Goal: Task Accomplishment & Management: Complete application form

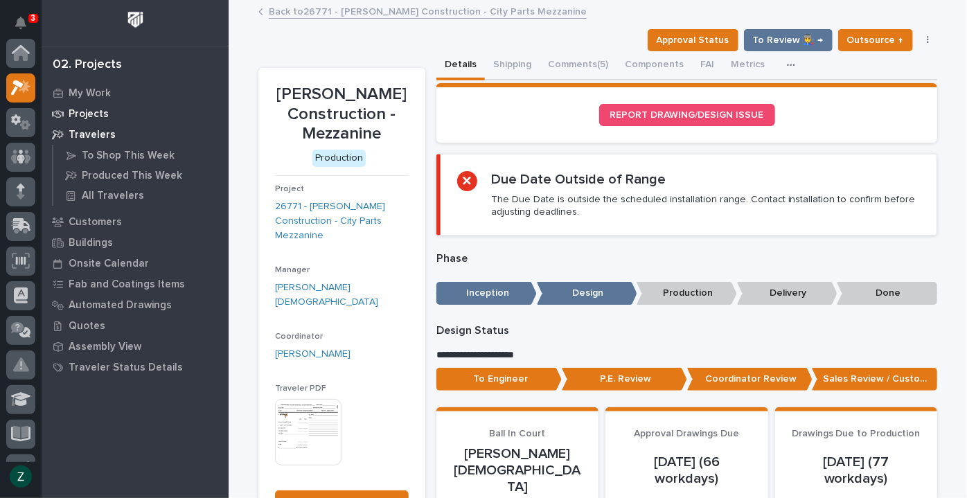
scroll to position [35, 0]
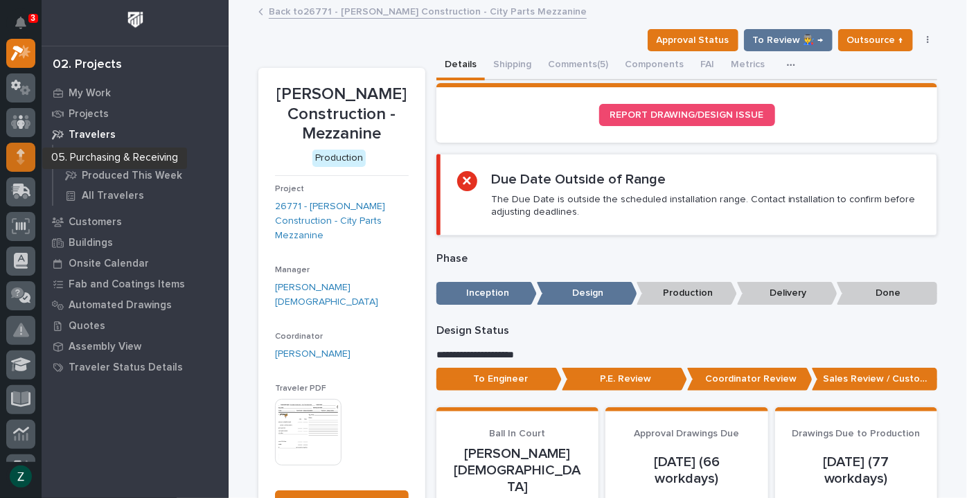
click at [28, 165] on div at bounding box center [20, 157] width 29 height 29
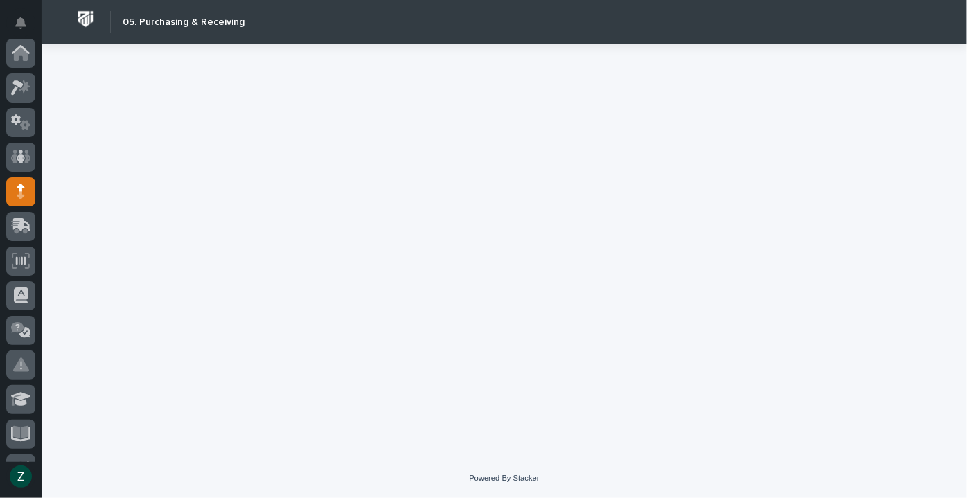
scroll to position [138, 0]
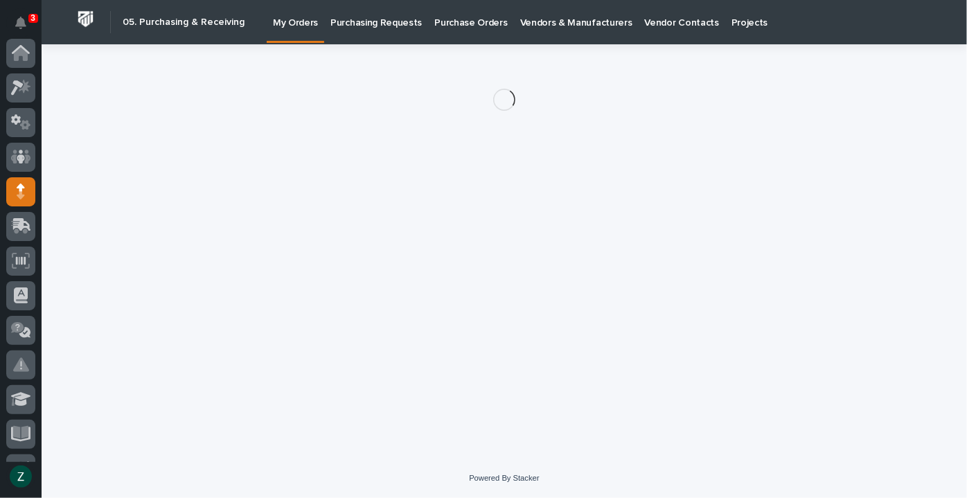
scroll to position [138, 0]
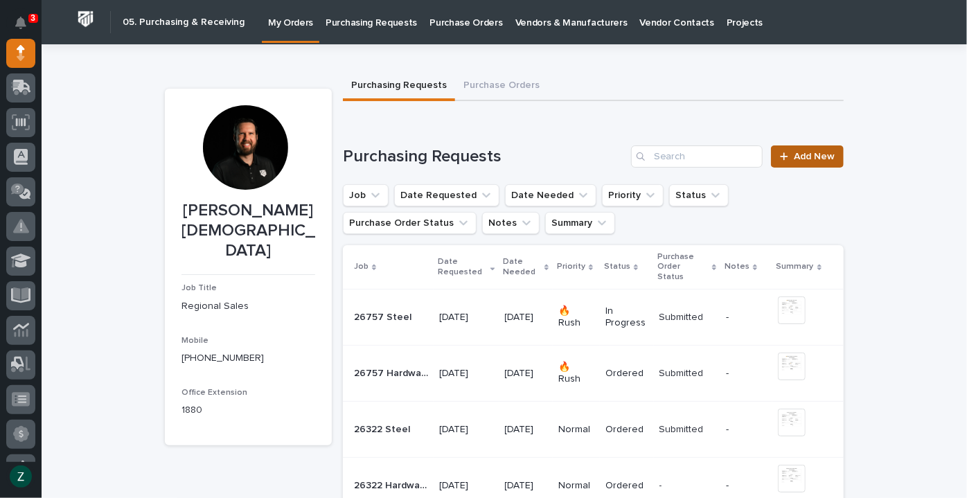
click at [809, 156] on span "Add New" at bounding box center [814, 157] width 41 height 10
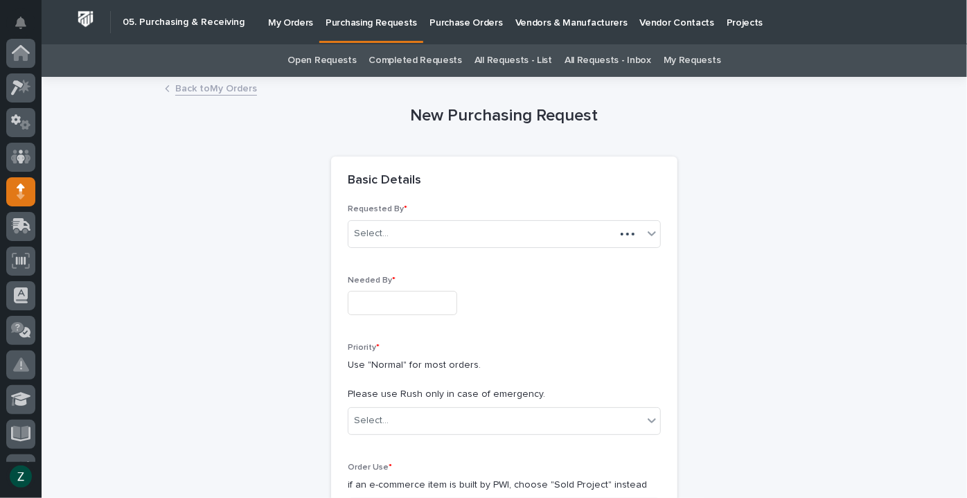
scroll to position [138, 0]
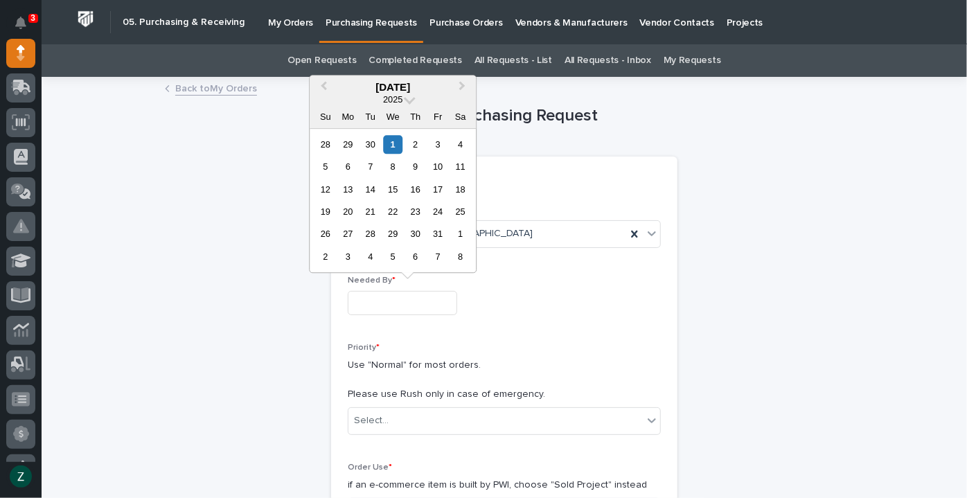
click at [396, 305] on input "text" at bounding box center [402, 303] width 109 height 24
click at [442, 141] on div "3" at bounding box center [438, 144] width 19 height 19
type input "**********"
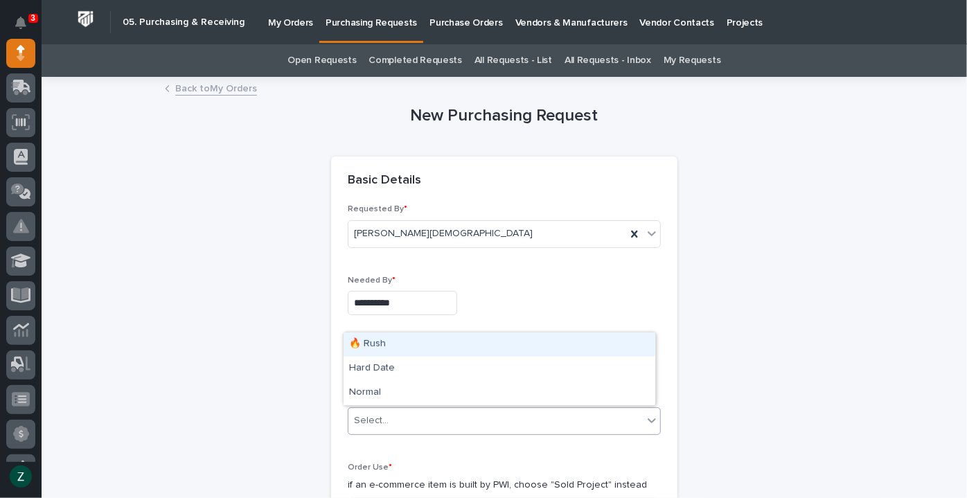
click at [450, 413] on div "Select..." at bounding box center [495, 420] width 294 height 23
click at [437, 344] on div "🔥 Rush" at bounding box center [499, 344] width 312 height 24
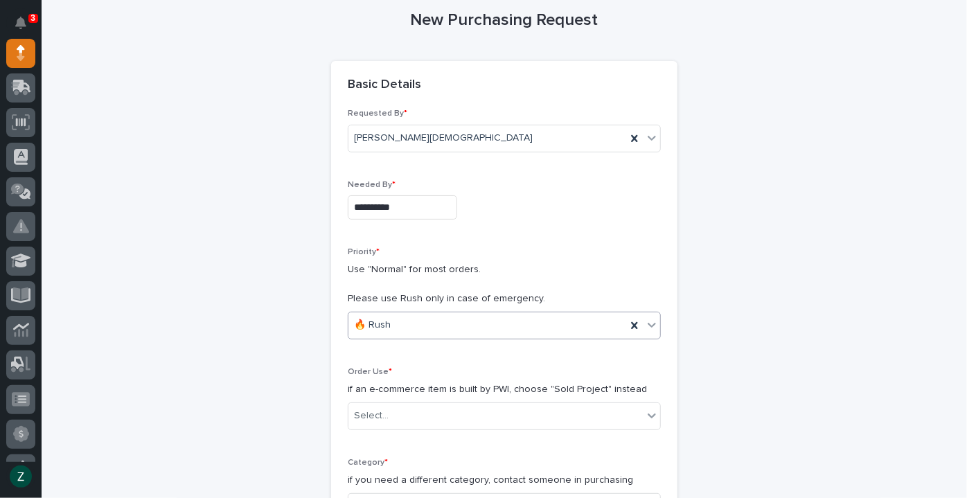
scroll to position [314, 0]
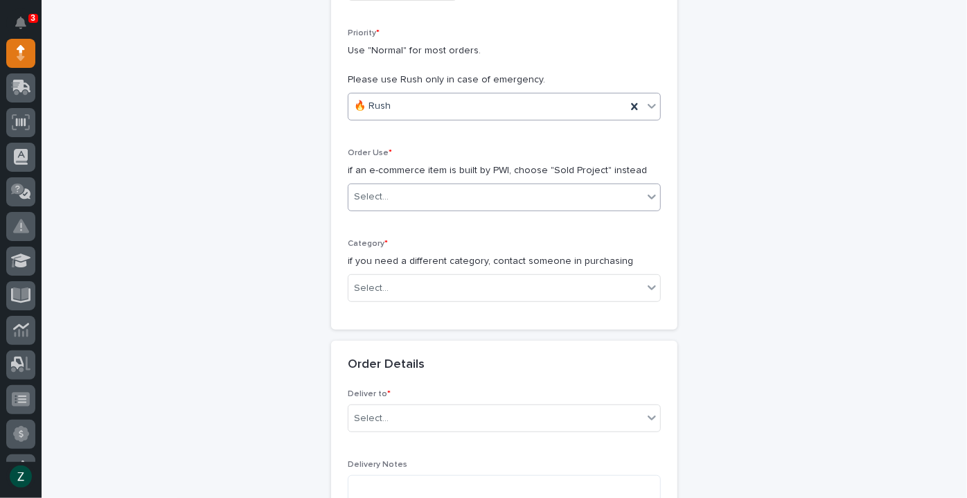
click at [438, 191] on div "Select..." at bounding box center [495, 197] width 294 height 23
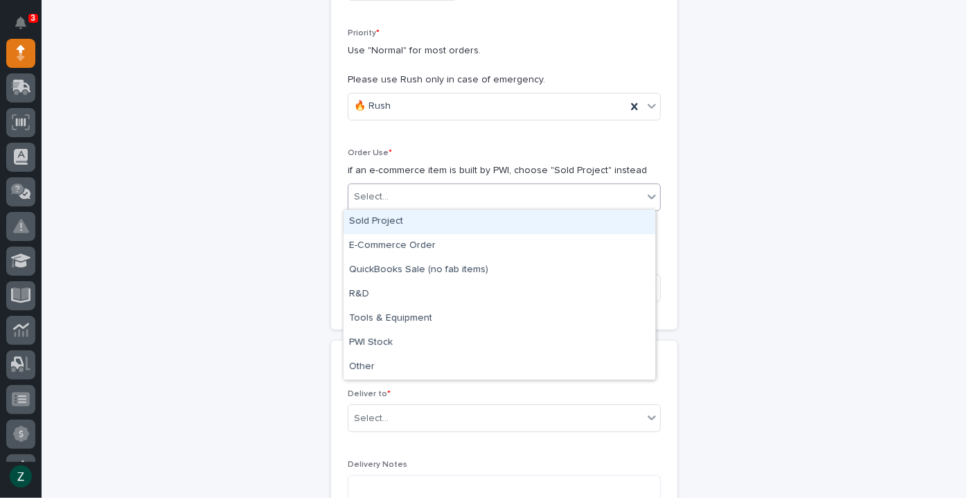
click at [430, 218] on div "Sold Project" at bounding box center [499, 222] width 312 height 24
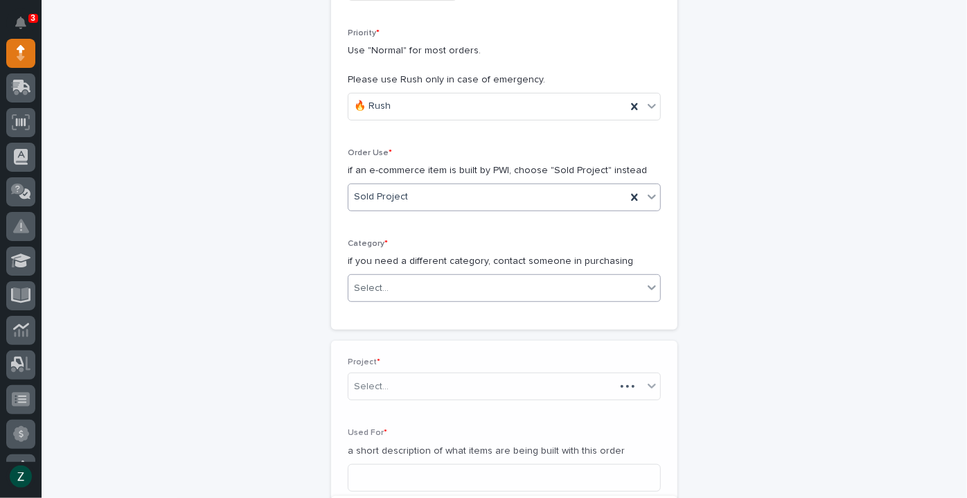
click at [424, 292] on div "Select..." at bounding box center [495, 288] width 294 height 23
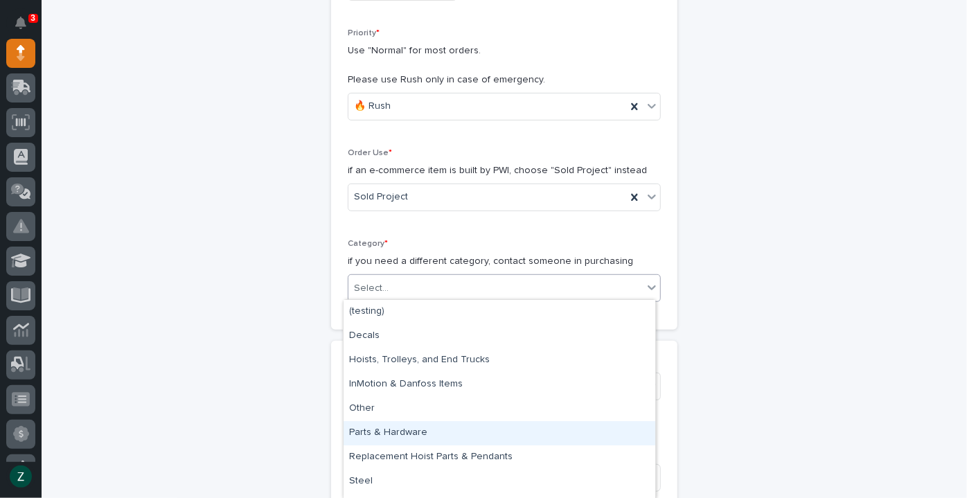
scroll to position [19, 0]
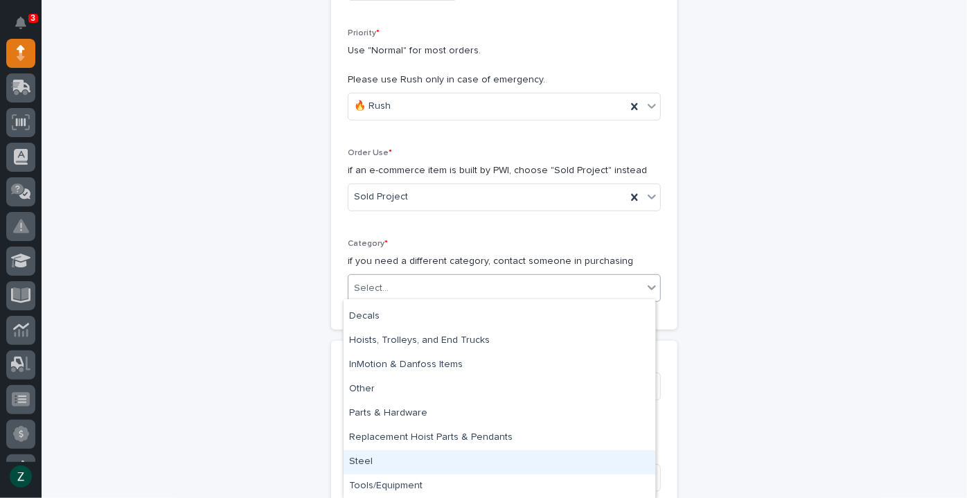
click at [421, 454] on div "Steel" at bounding box center [499, 462] width 312 height 24
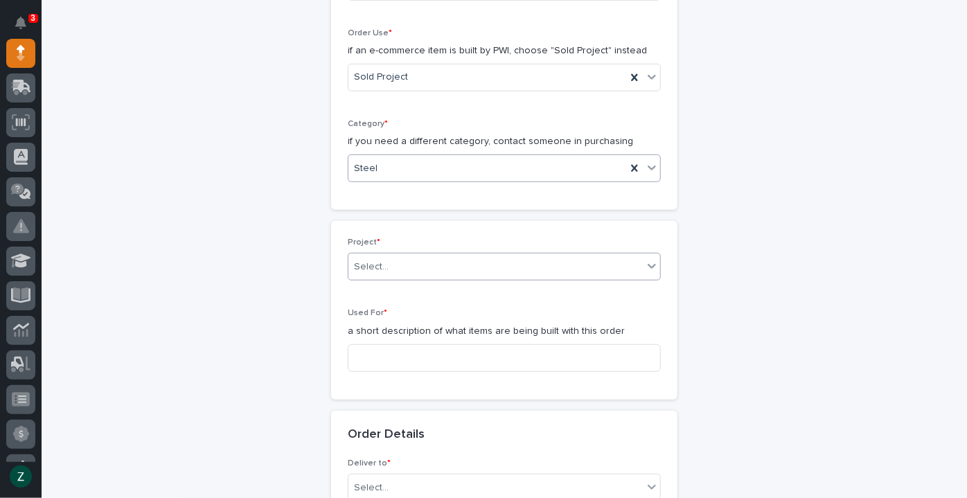
scroll to position [440, 0]
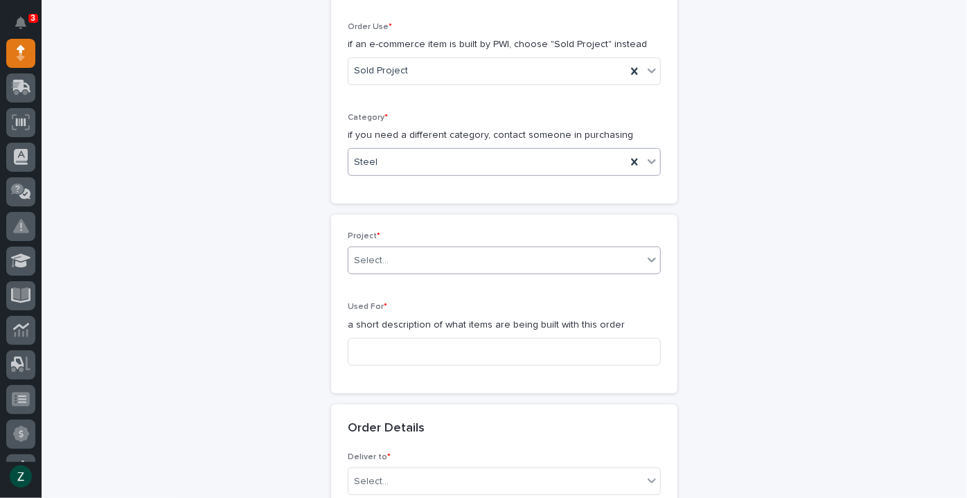
click at [460, 249] on div "Select..." at bounding box center [495, 260] width 294 height 23
type input "*******"
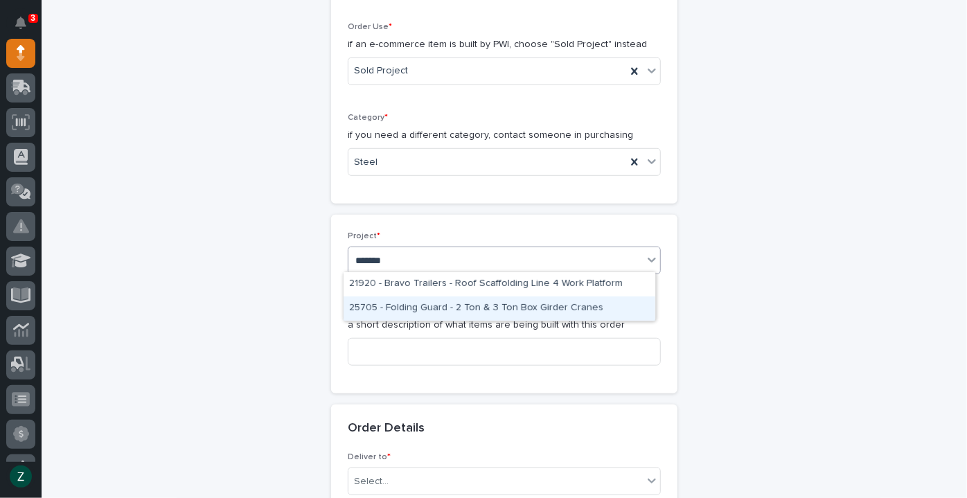
click at [447, 305] on div "25705 - Folding Guard - 2 Ton & 3 Ton Box Girder Cranes" at bounding box center [499, 308] width 312 height 24
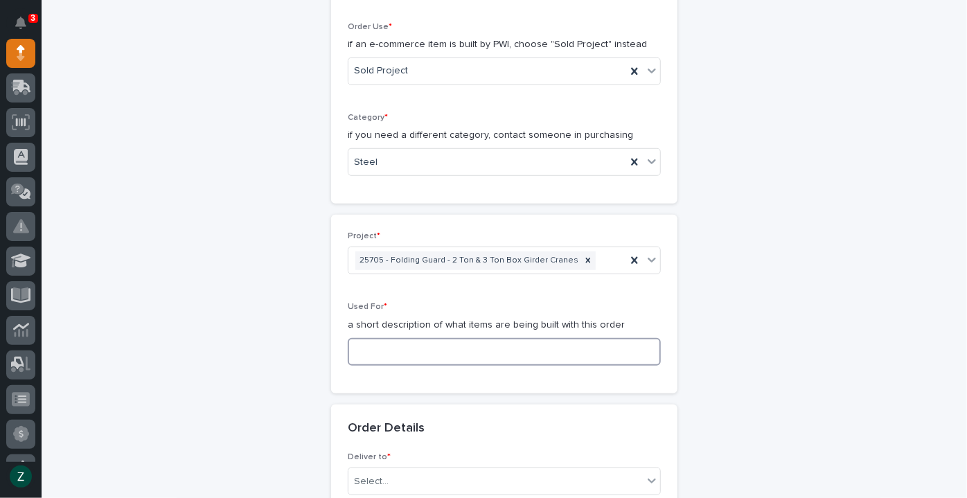
click at [448, 346] on input at bounding box center [504, 352] width 313 height 28
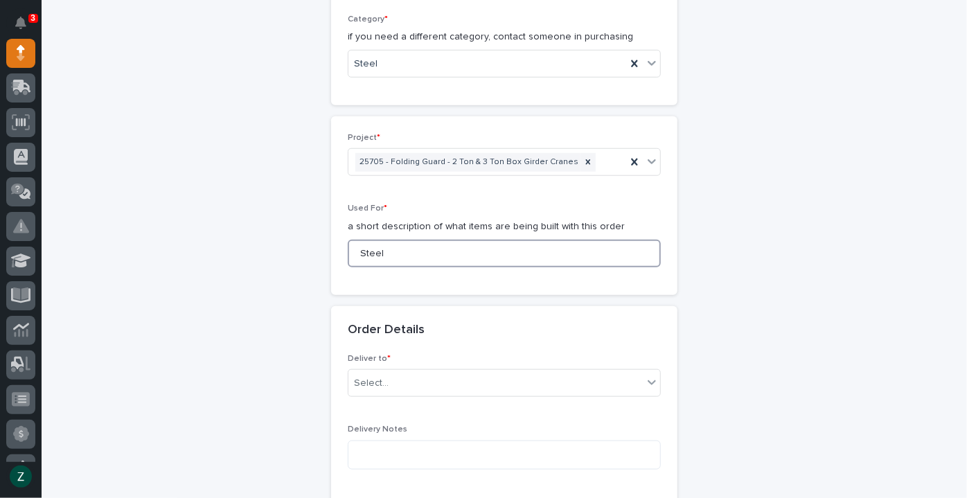
scroll to position [629, 0]
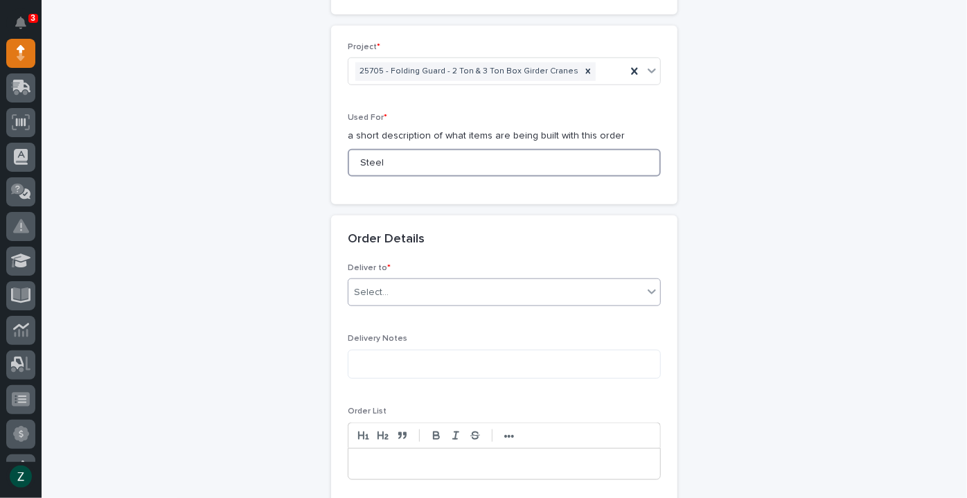
type input "Steel"
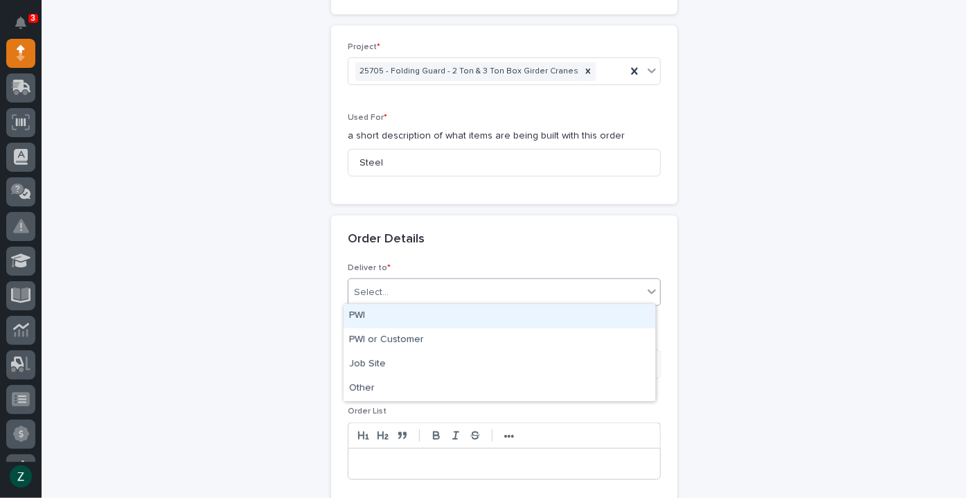
click at [445, 289] on div "Select..." at bounding box center [495, 292] width 294 height 23
click at [432, 314] on div "PWI" at bounding box center [499, 316] width 312 height 24
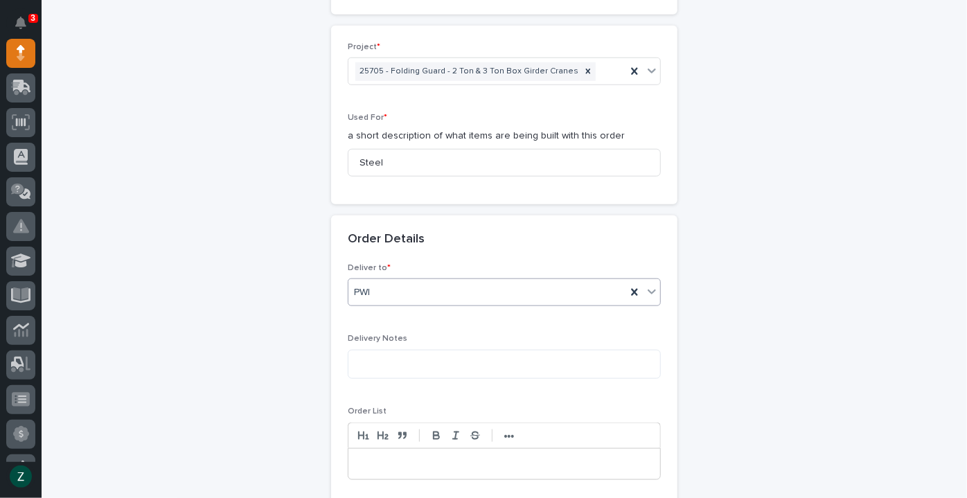
scroll to position [944, 0]
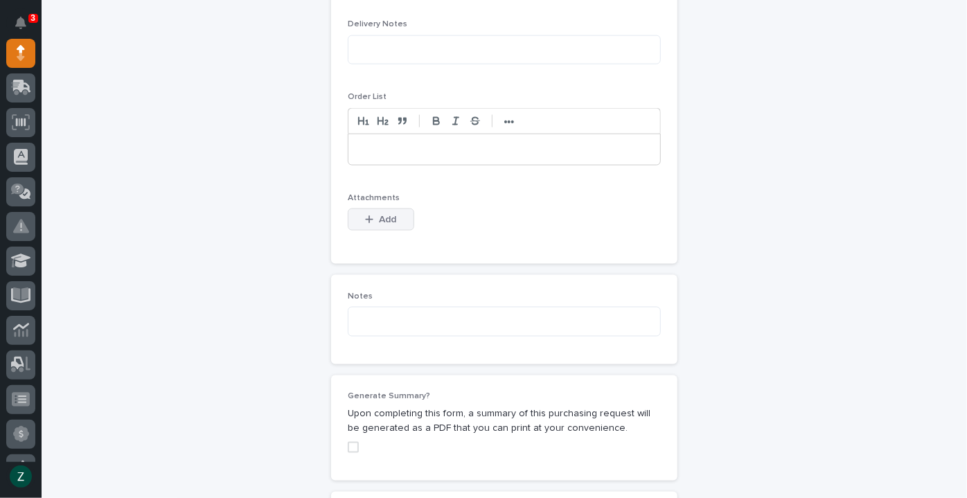
click at [384, 216] on span "Add" at bounding box center [387, 219] width 17 height 12
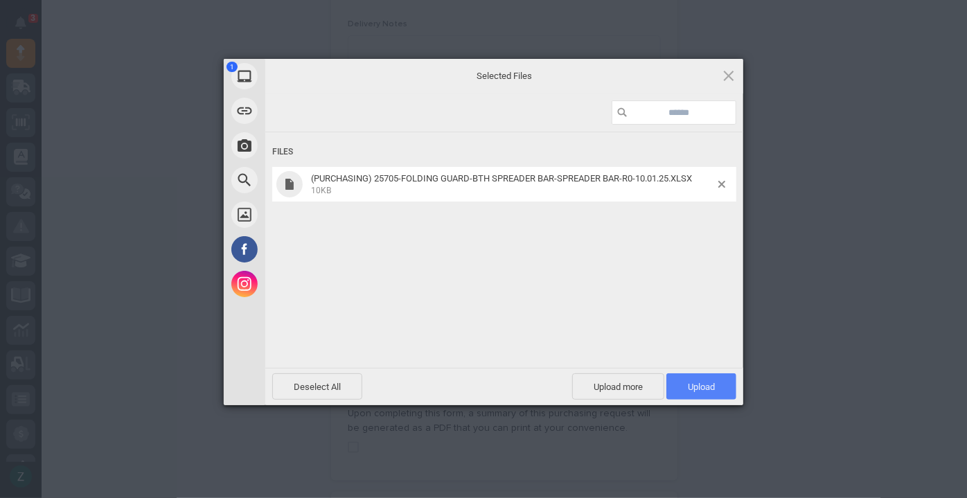
click at [715, 379] on span "Upload 1" at bounding box center [701, 386] width 70 height 26
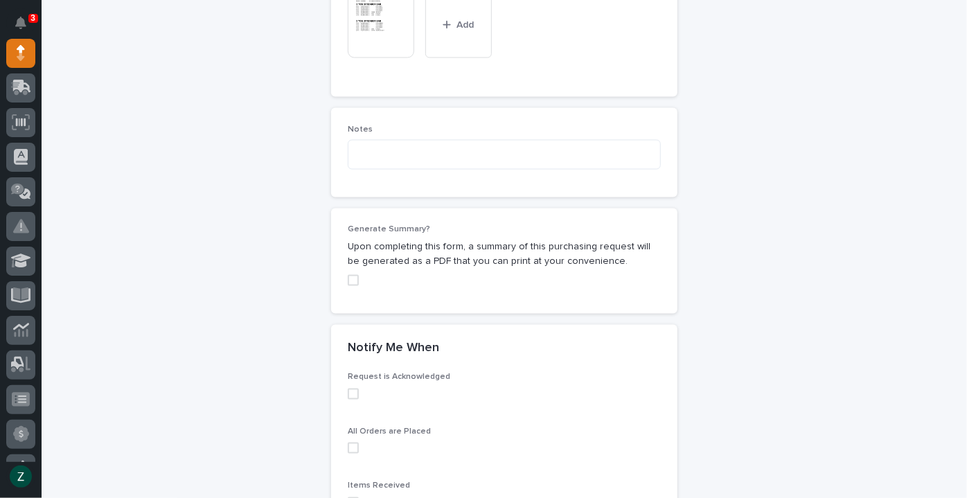
scroll to position [1322, 0]
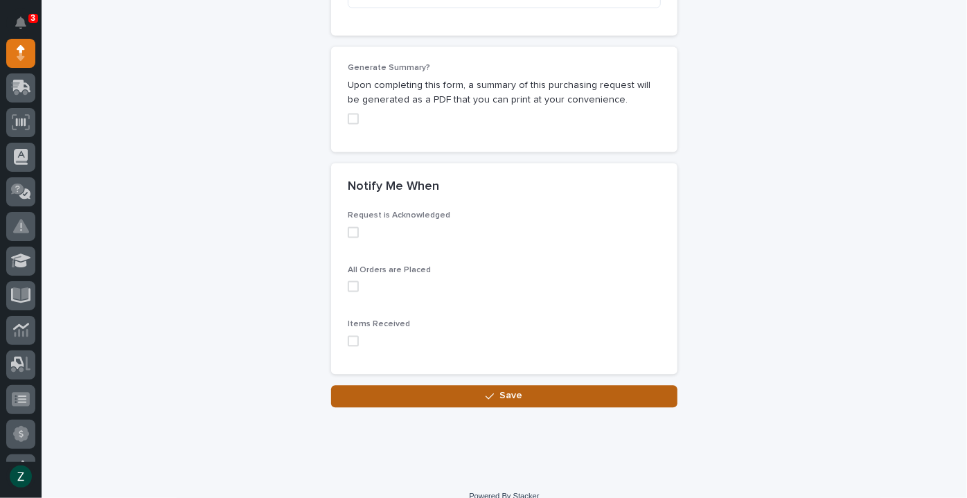
click at [504, 400] on button "Save" at bounding box center [504, 397] width 346 height 22
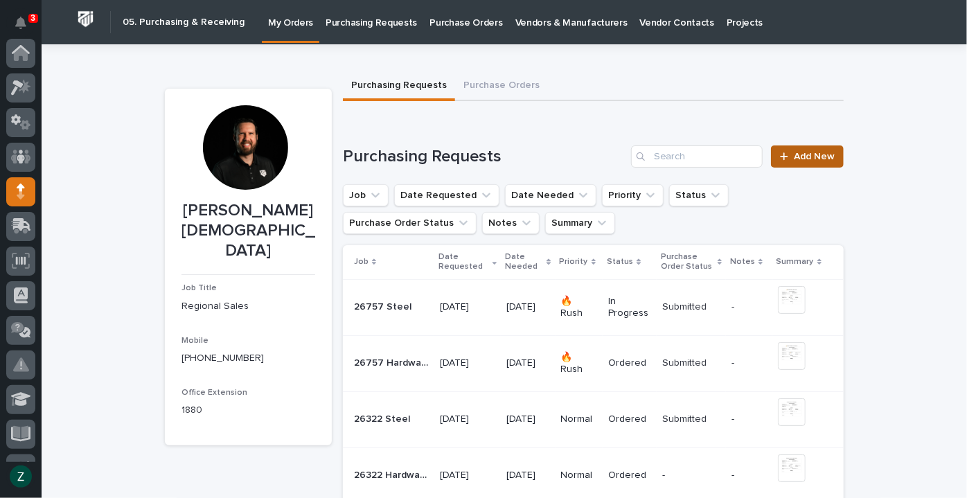
click at [816, 147] on link "Add New" at bounding box center [807, 156] width 73 height 22
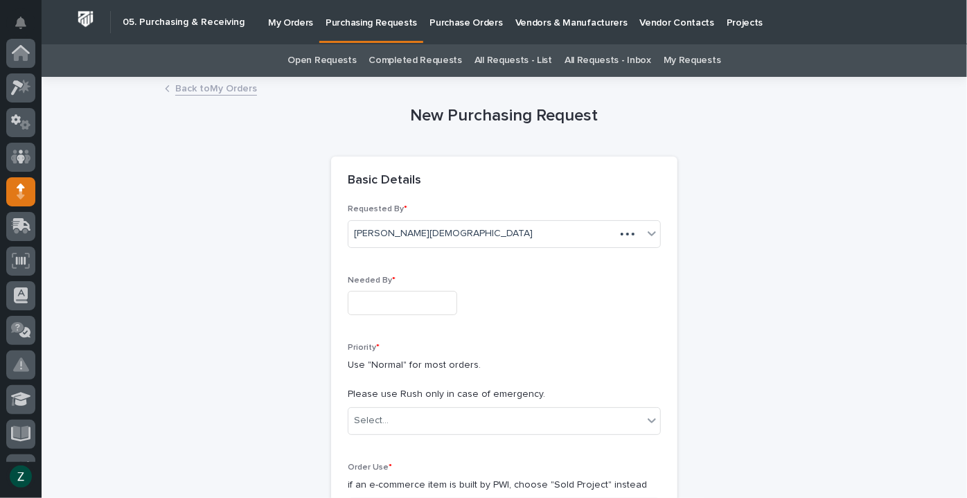
scroll to position [138, 0]
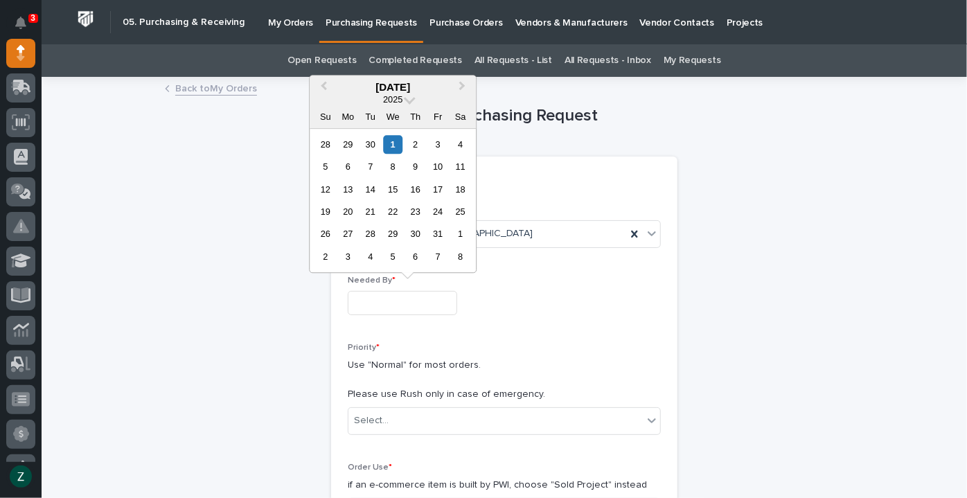
click at [456, 307] on input "text" at bounding box center [402, 303] width 109 height 24
click at [438, 134] on div "28 29 30 1 2 3 4" at bounding box center [392, 144] width 157 height 22
click at [438, 141] on div "3" at bounding box center [438, 144] width 19 height 19
type input "**********"
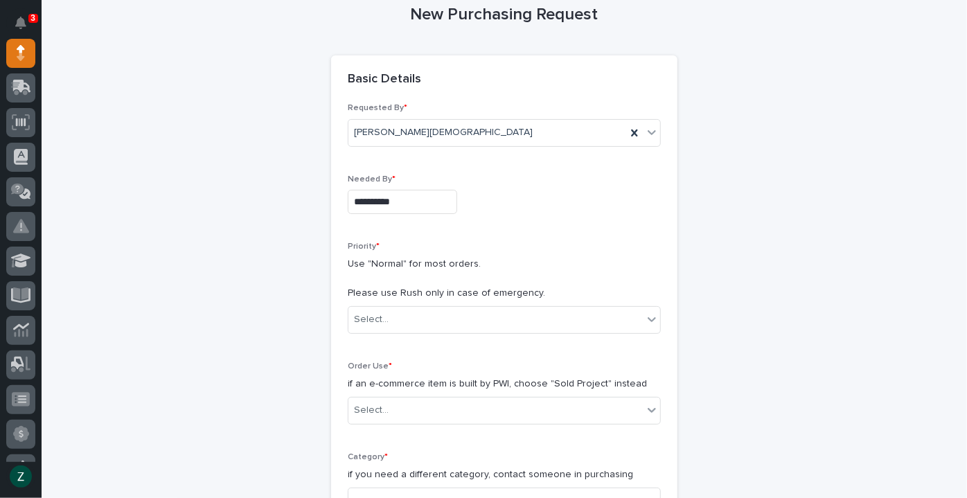
scroll to position [251, 0]
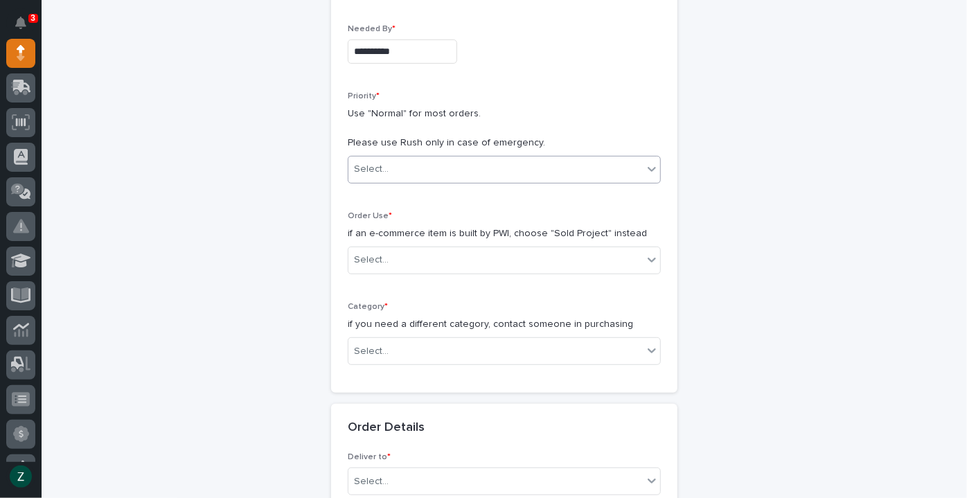
click at [432, 163] on div "Select..." at bounding box center [495, 169] width 294 height 23
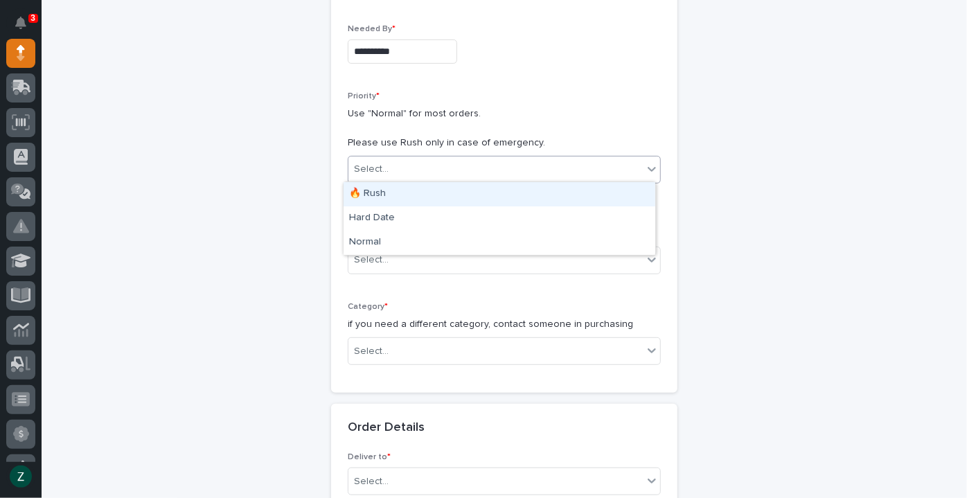
click at [430, 193] on div "🔥 Rush" at bounding box center [499, 194] width 312 height 24
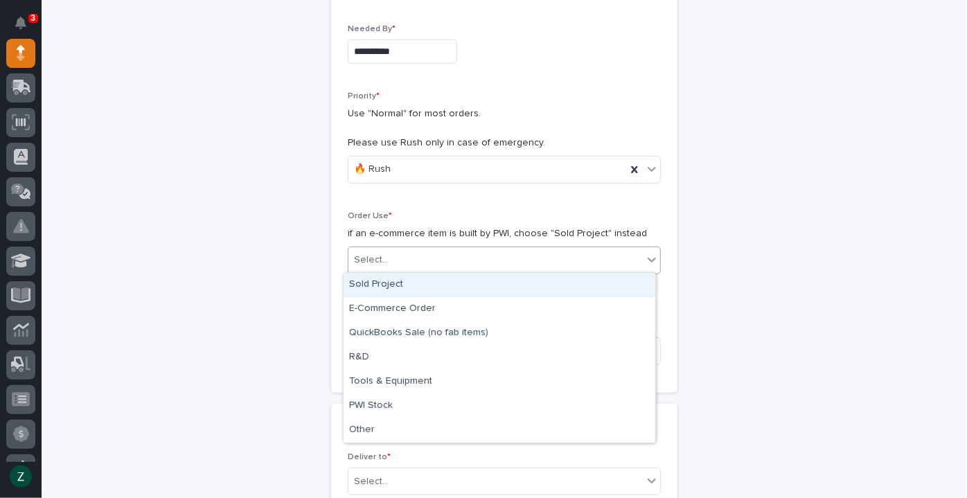
click at [440, 256] on div "Select..." at bounding box center [495, 260] width 294 height 23
click at [440, 282] on div "Sold Project" at bounding box center [499, 285] width 312 height 24
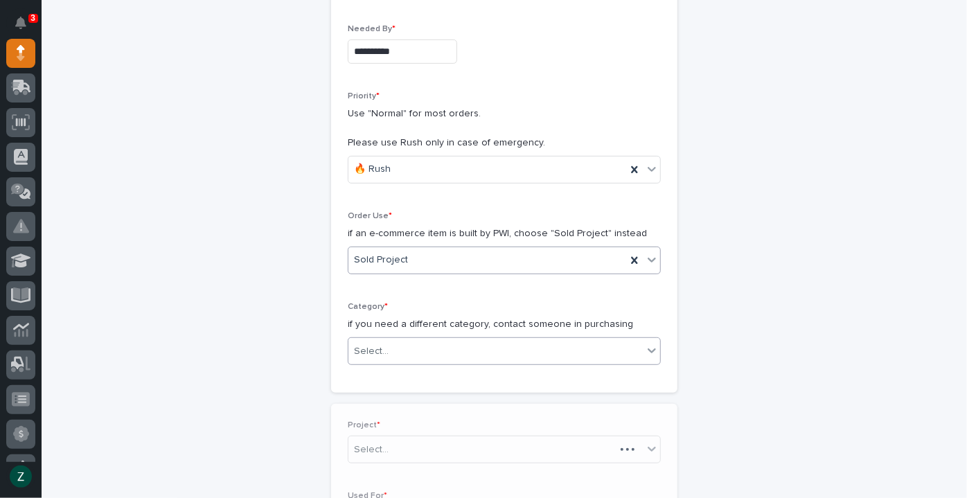
click at [458, 345] on div "Select..." at bounding box center [495, 351] width 294 height 23
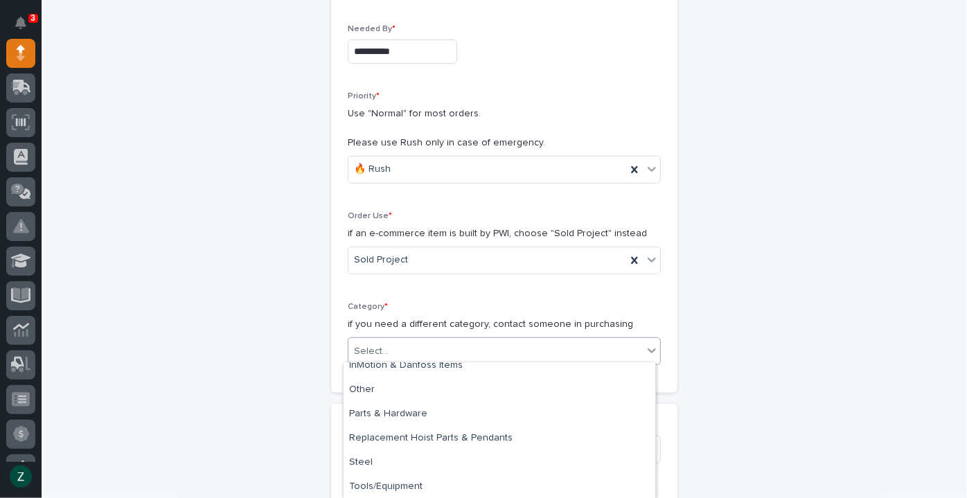
scroll to position [82, 0]
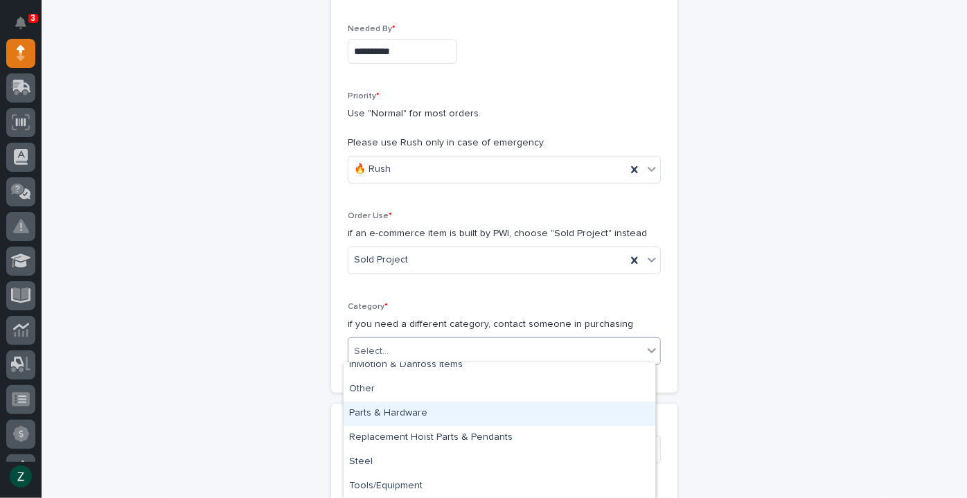
click at [465, 418] on div "Parts & Hardware" at bounding box center [499, 414] width 312 height 24
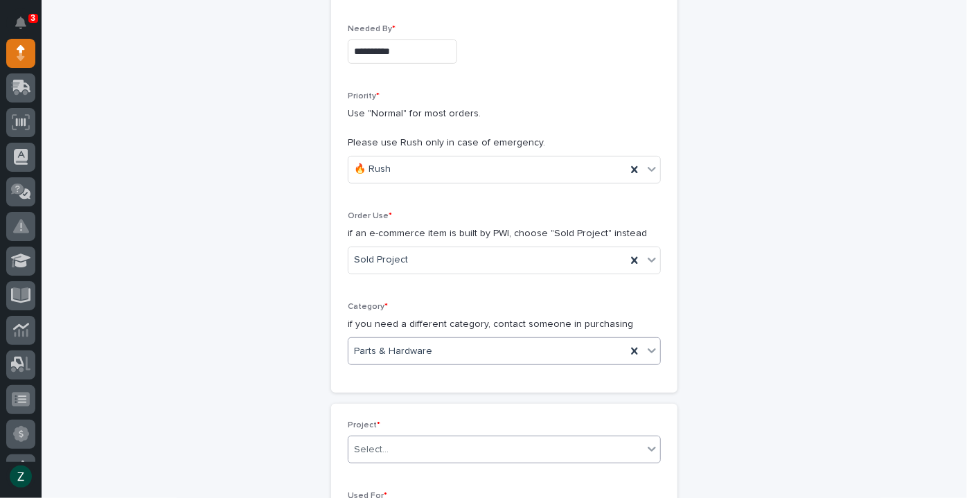
click at [457, 443] on div "Select..." at bounding box center [495, 449] width 294 height 23
type input "**********"
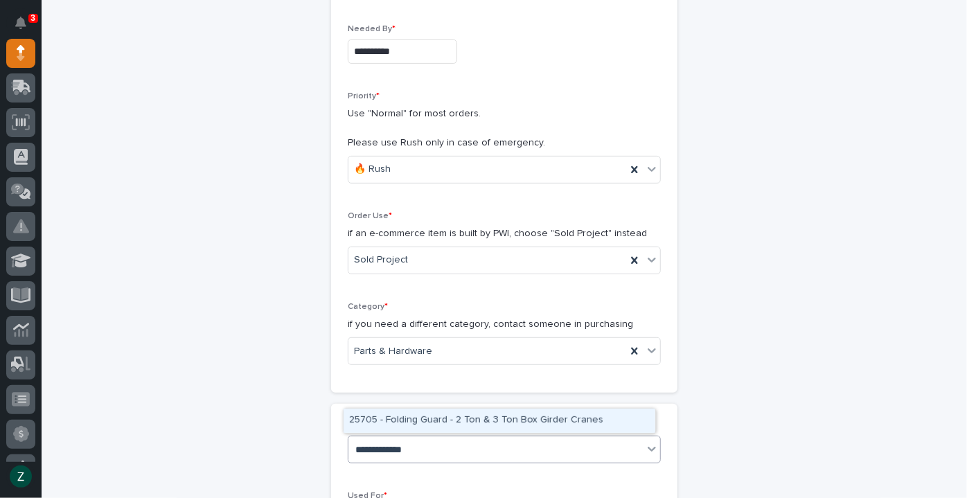
click at [459, 421] on div "25705 - Folding Guard - 2 Ton & 3 Ton Box Girder Cranes" at bounding box center [499, 421] width 312 height 24
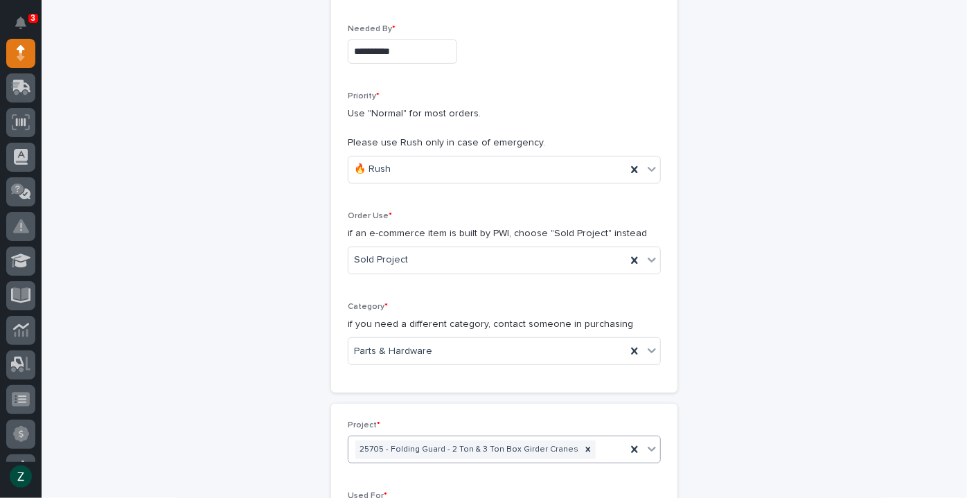
scroll to position [566, 0]
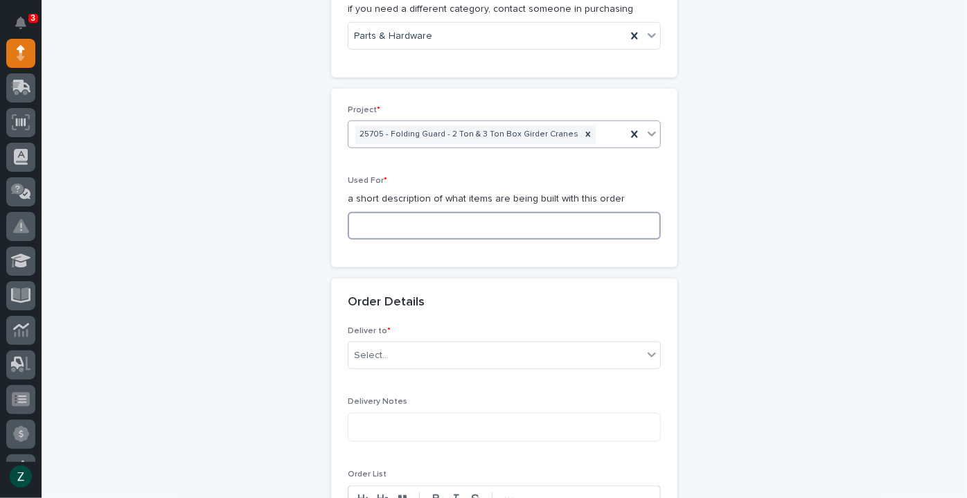
click at [386, 223] on input at bounding box center [504, 226] width 313 height 28
type input "Hardware"
click at [450, 352] on div "Select..." at bounding box center [495, 355] width 294 height 23
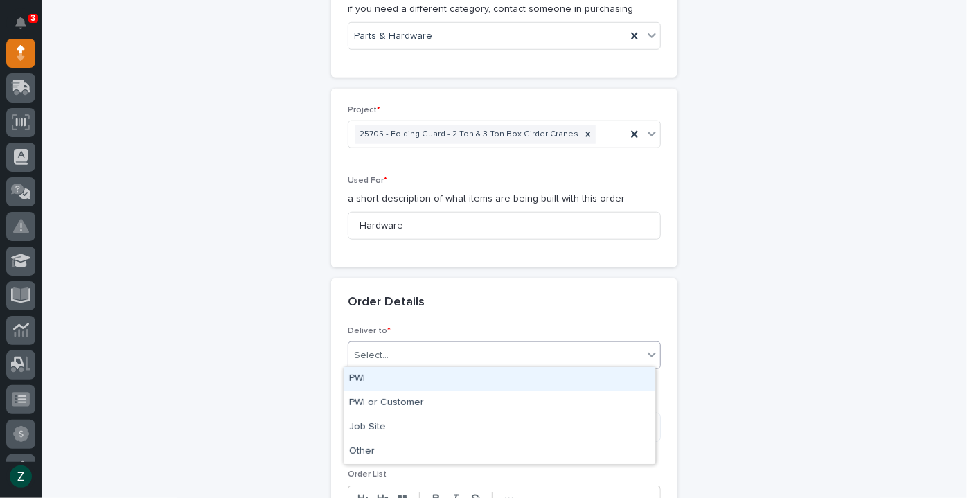
click at [444, 379] on div "PWI" at bounding box center [499, 379] width 312 height 24
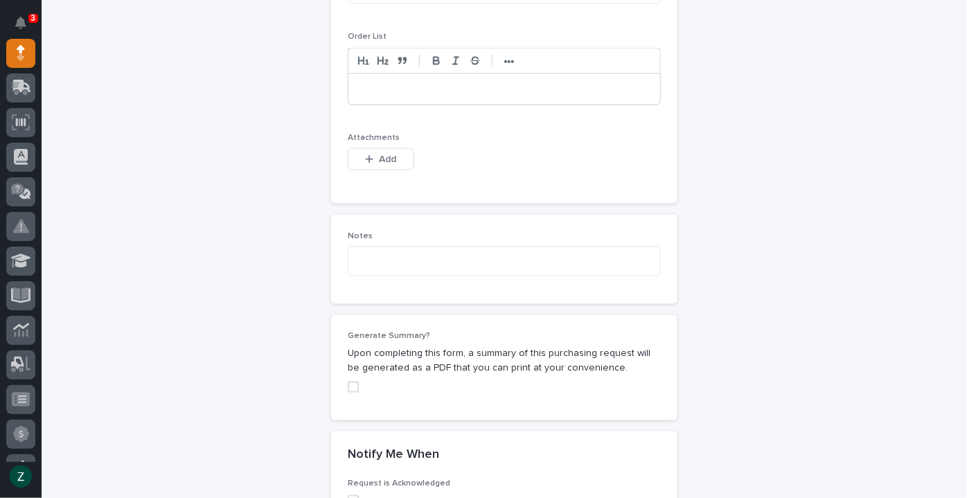
scroll to position [1007, 0]
click at [393, 158] on button "Add" at bounding box center [381, 156] width 66 height 22
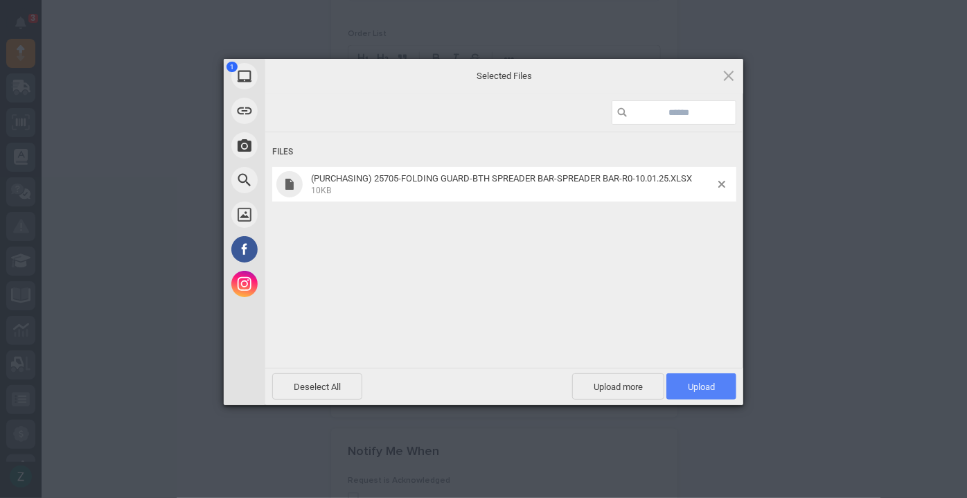
click at [703, 387] on span "Upload 1" at bounding box center [701, 387] width 27 height 10
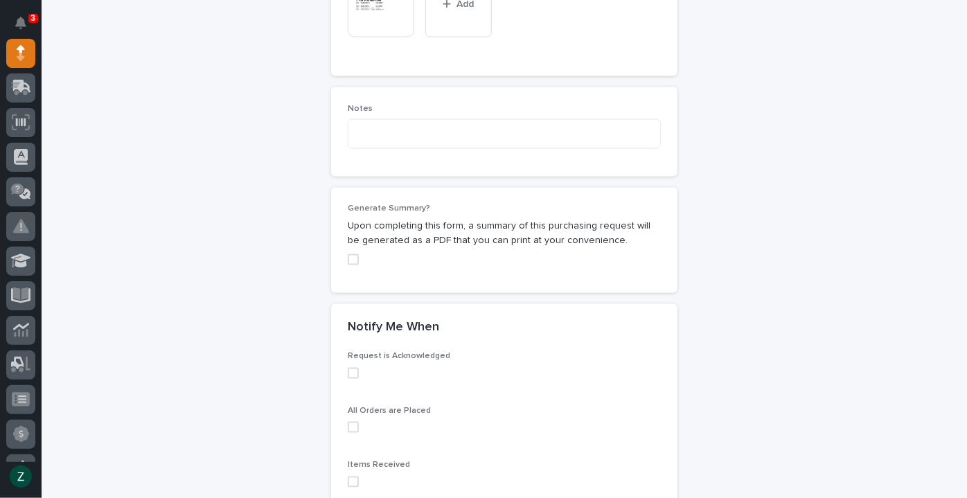
scroll to position [1336, 0]
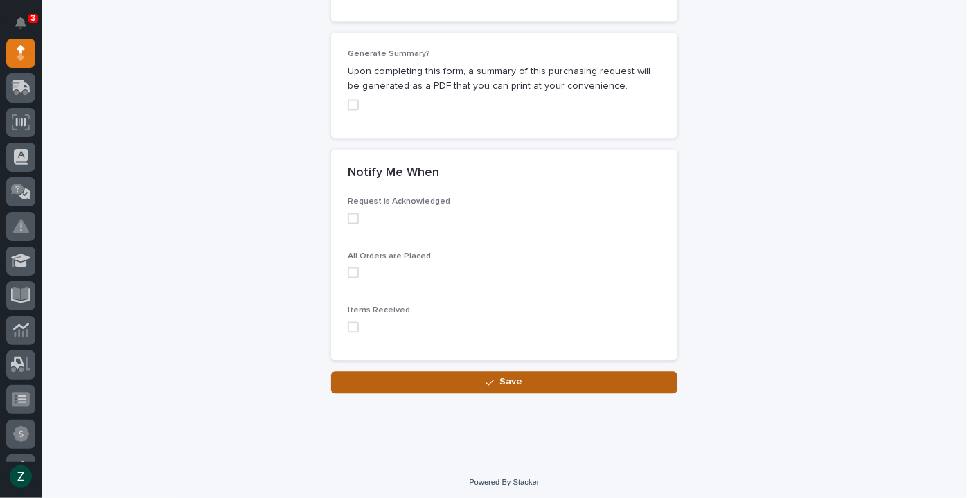
click at [568, 384] on button "Save" at bounding box center [504, 382] width 346 height 22
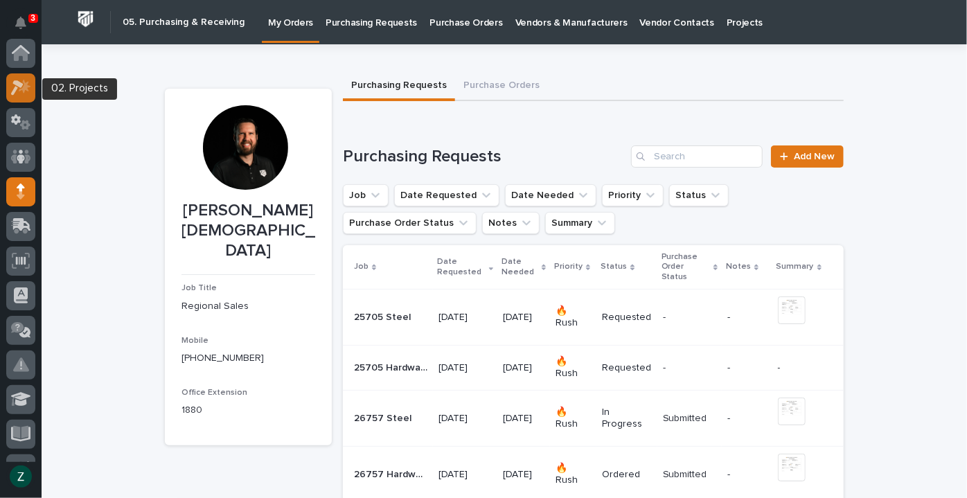
click at [20, 88] on icon at bounding box center [21, 88] width 20 height 16
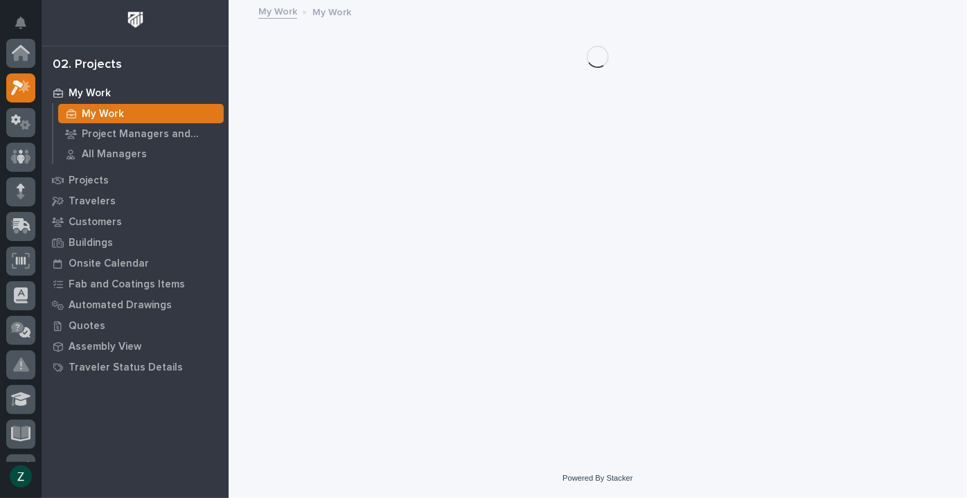
scroll to position [35, 0]
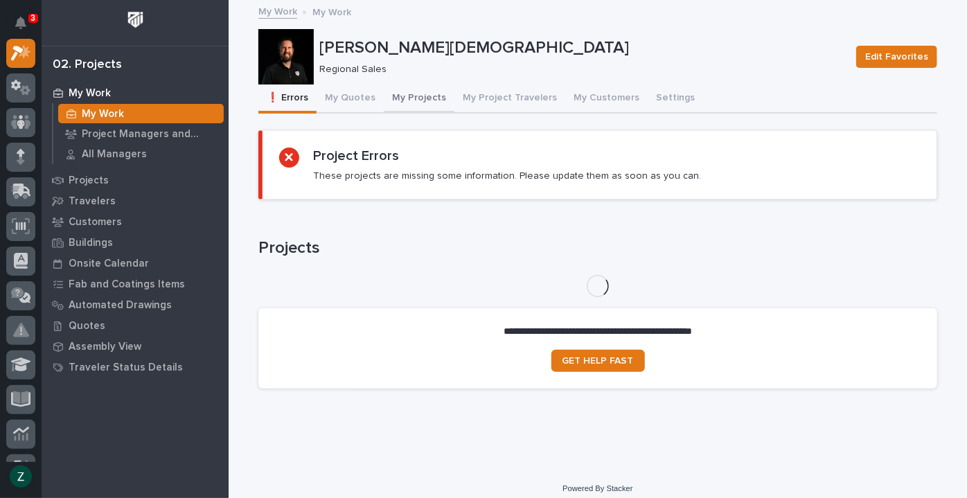
click at [409, 96] on button "My Projects" at bounding box center [419, 98] width 71 height 29
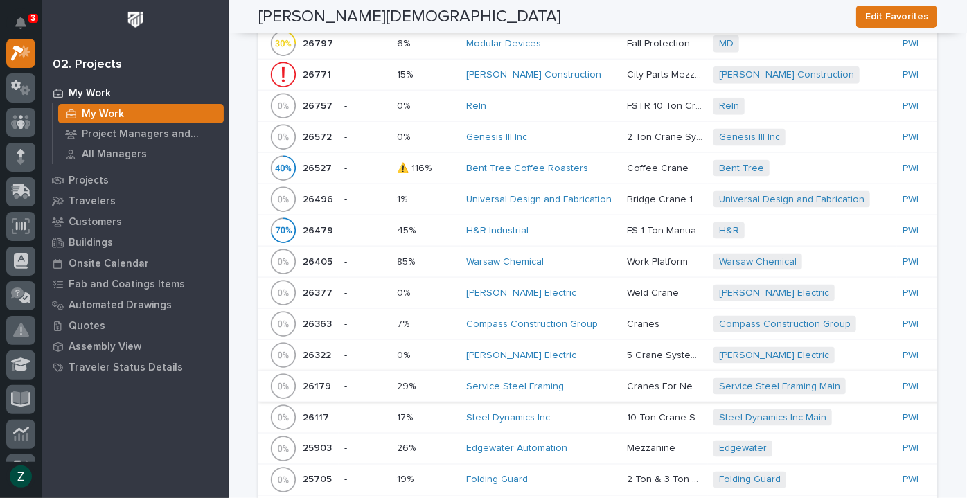
scroll to position [1007, 0]
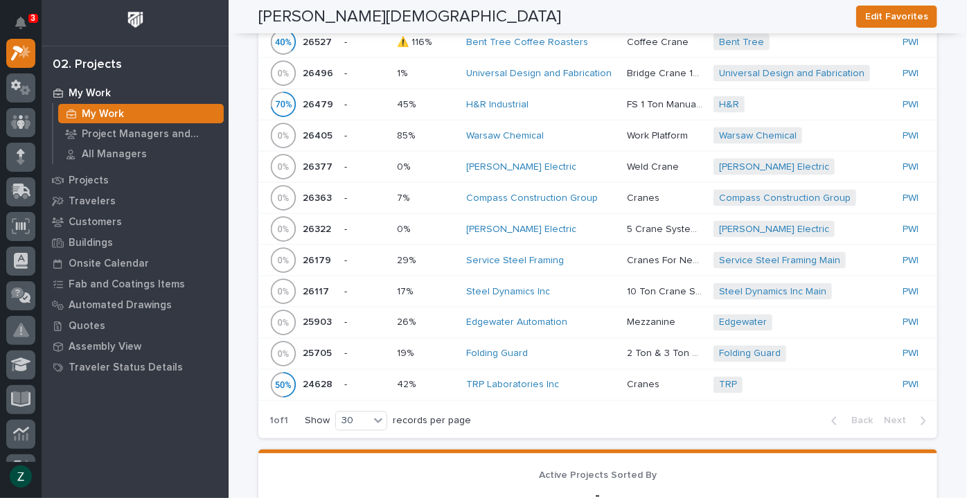
click at [569, 356] on div "Folding Guard" at bounding box center [541, 354] width 150 height 23
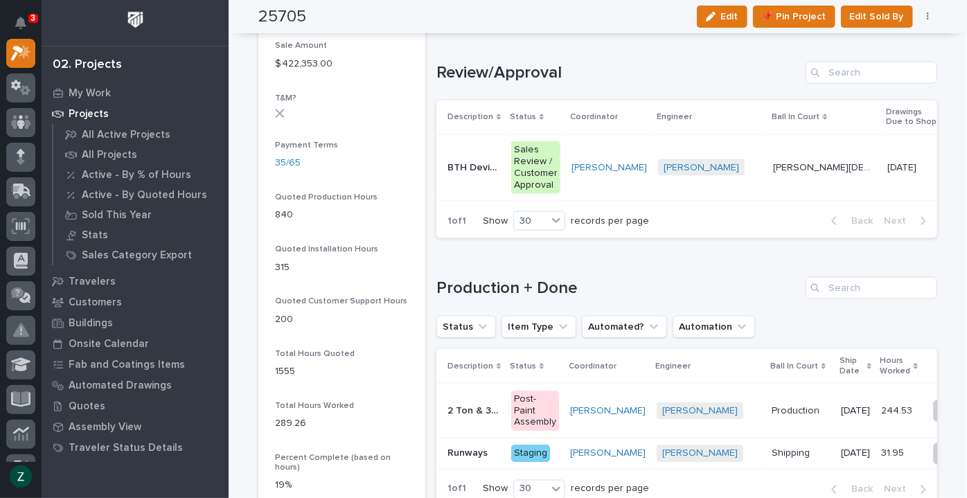
scroll to position [818, 0]
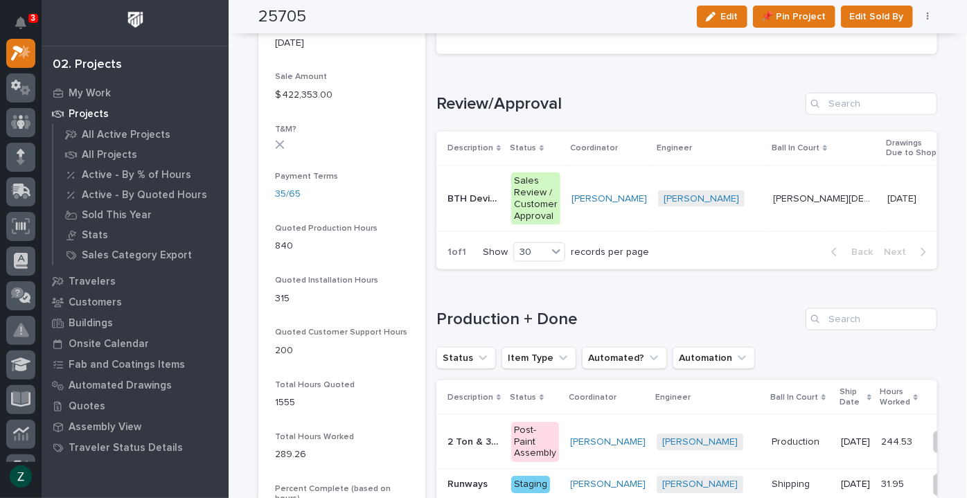
click at [780, 201] on p "[PERSON_NAME][DEMOGRAPHIC_DATA]" at bounding box center [826, 197] width 106 height 15
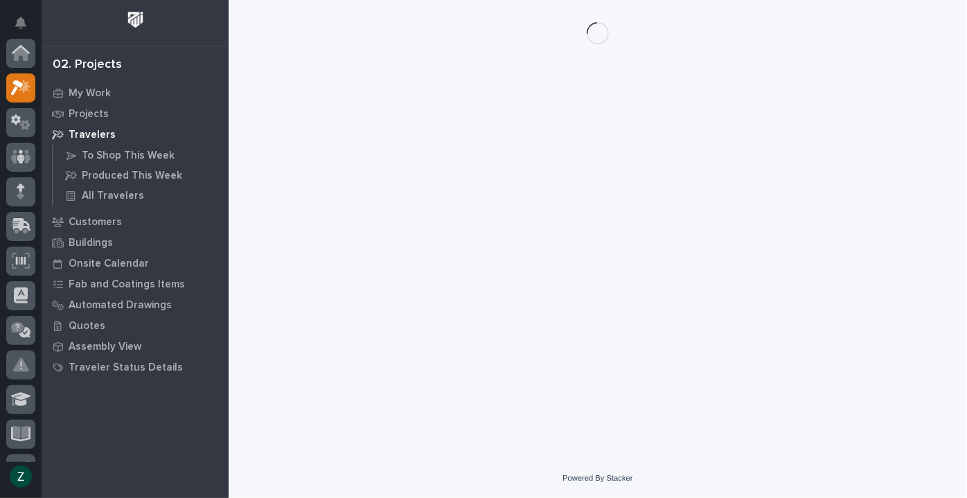
scroll to position [35, 0]
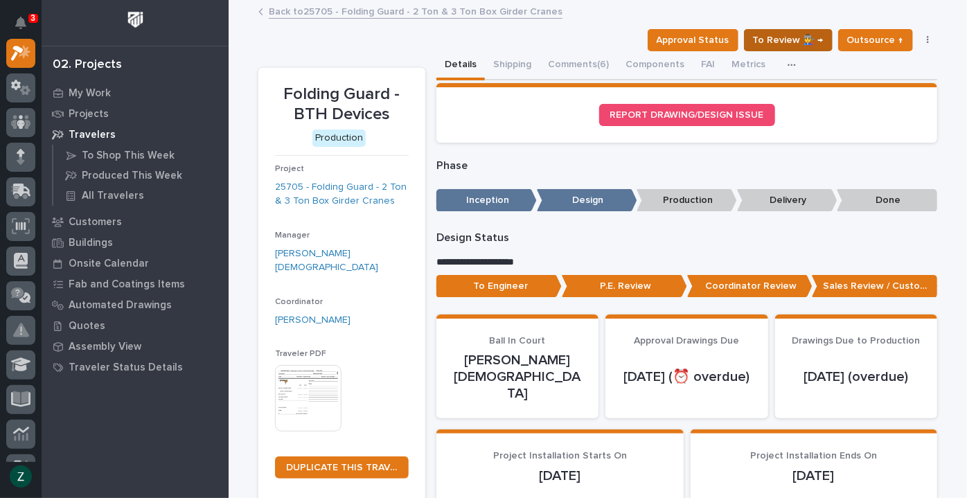
click at [799, 39] on span "To Review 👨‍🏭 →" at bounding box center [788, 40] width 71 height 17
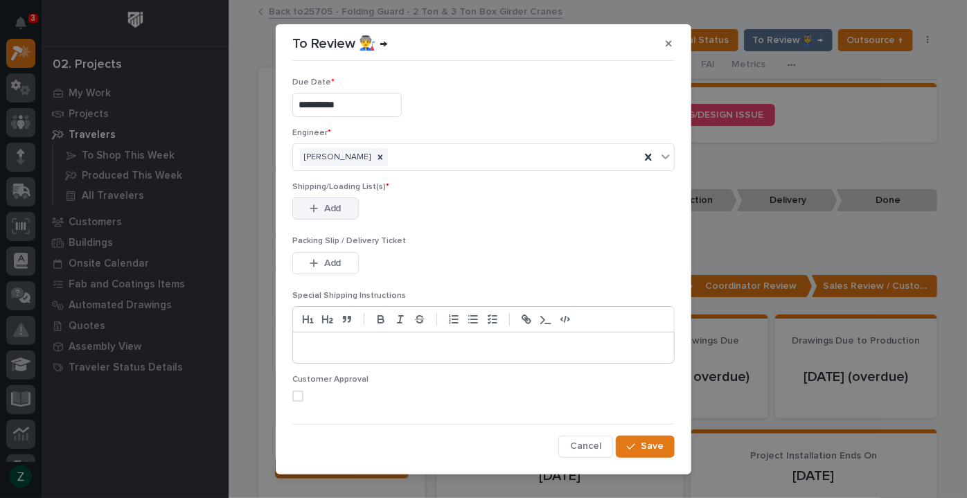
click at [330, 210] on span "Add" at bounding box center [332, 208] width 17 height 12
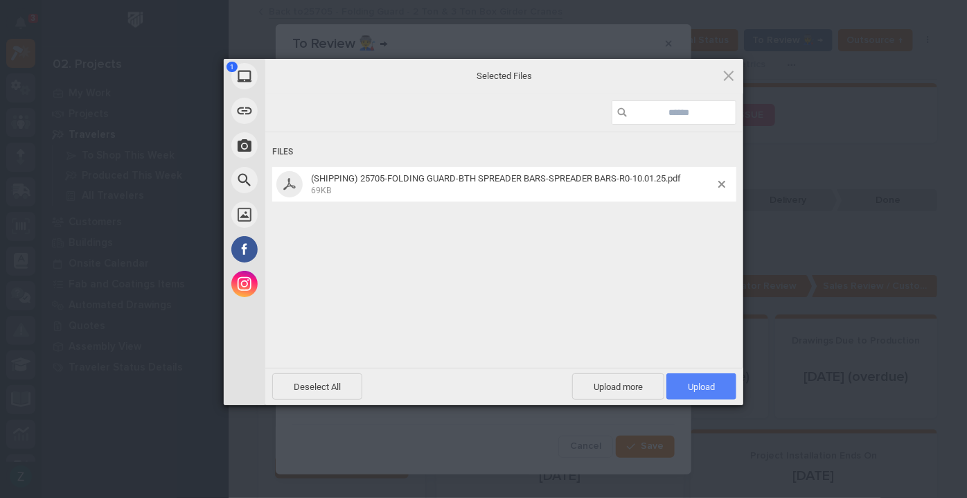
click at [703, 384] on span "Upload 1" at bounding box center [701, 387] width 27 height 10
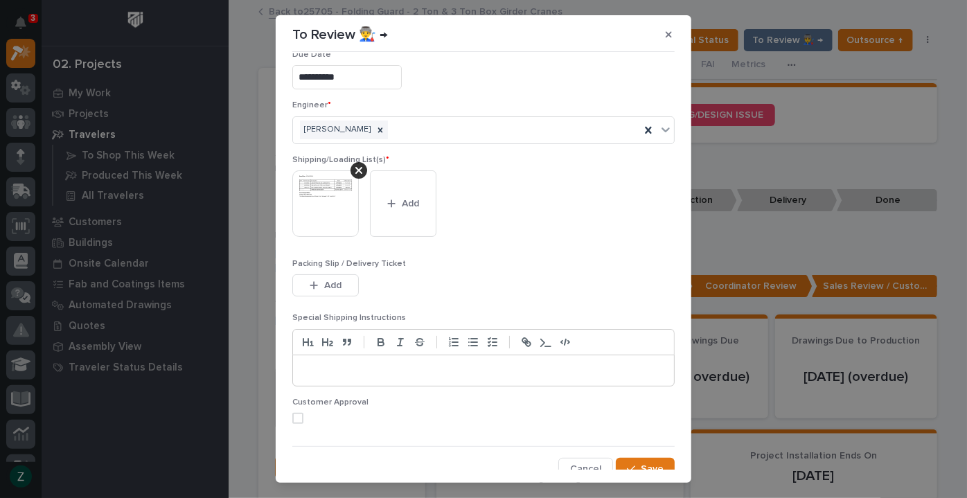
scroll to position [28, 0]
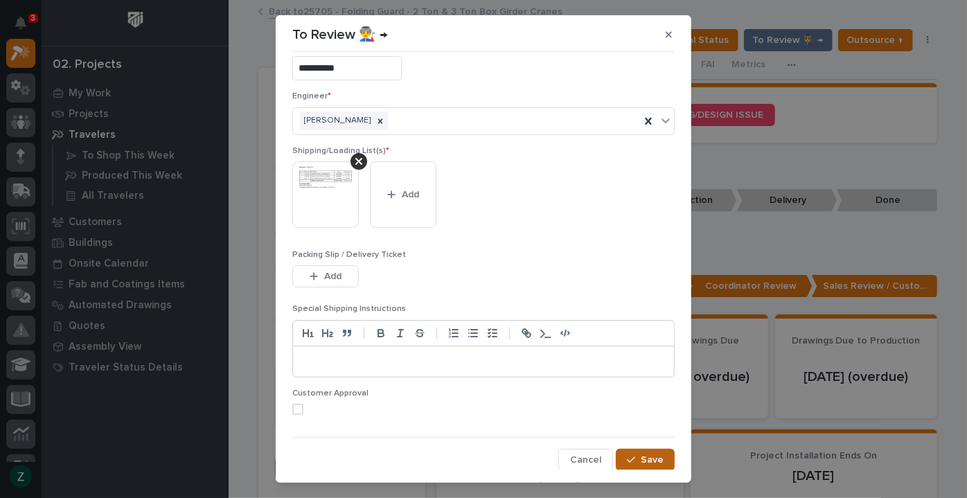
click at [640, 464] on span "Save" at bounding box center [651, 460] width 23 height 12
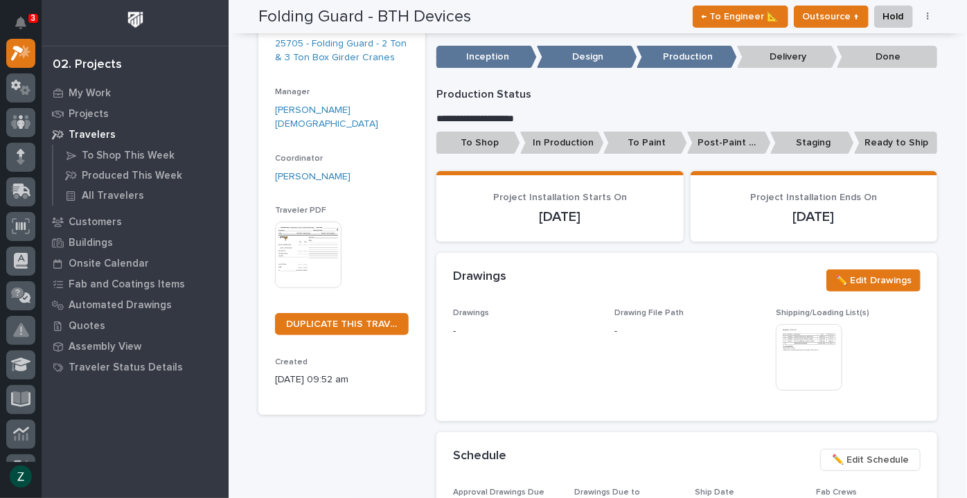
scroll to position [0, 0]
